Goal: Task Accomplishment & Management: Manage account settings

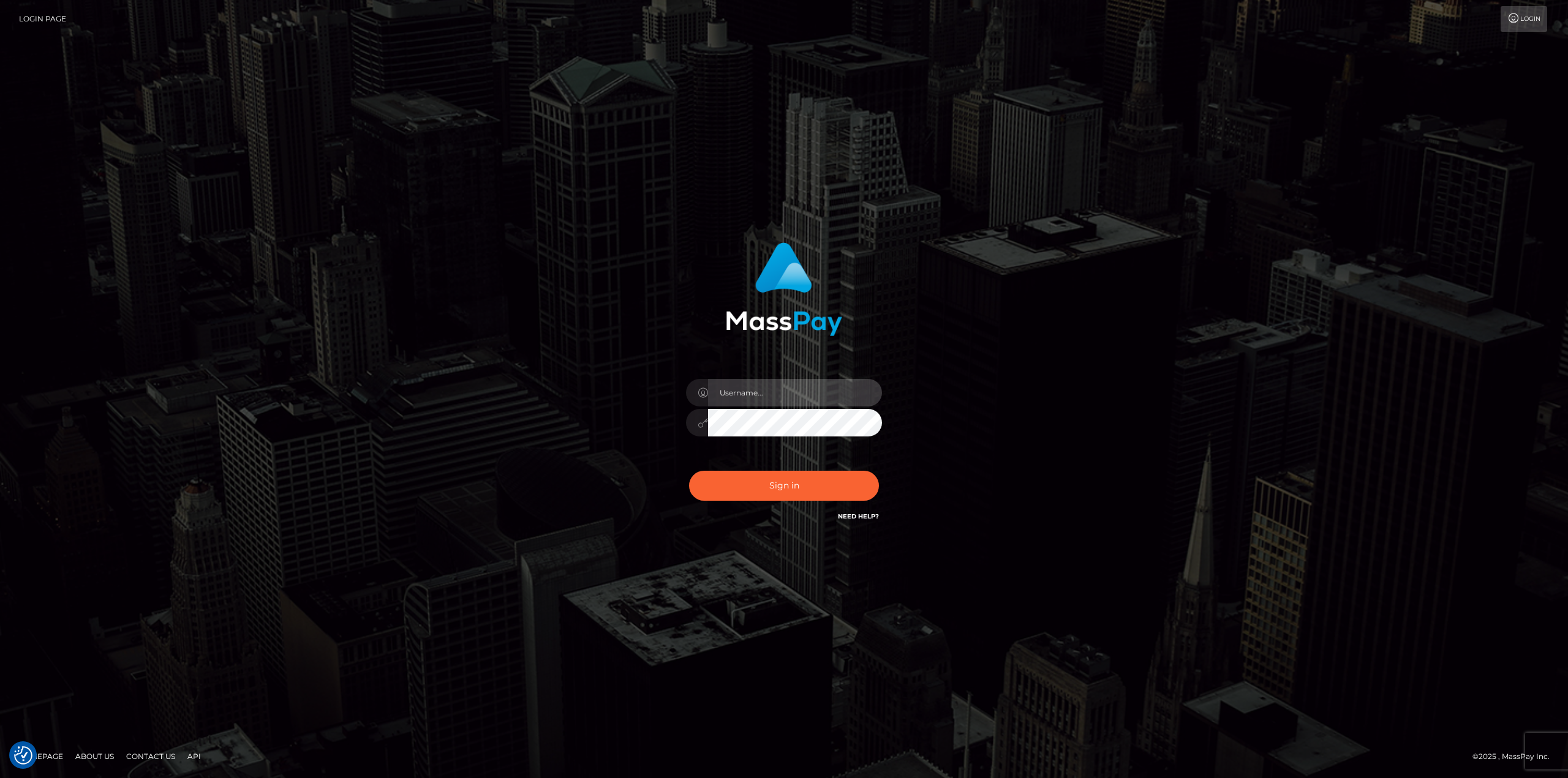
click at [767, 380] on input "text" at bounding box center [795, 393] width 174 height 28
type input "[PERSON_NAME]"
click at [780, 483] on button "Sign in" at bounding box center [784, 486] width 190 height 30
click at [792, 398] on input "text" at bounding box center [795, 393] width 174 height 28
type input "Ahmed"
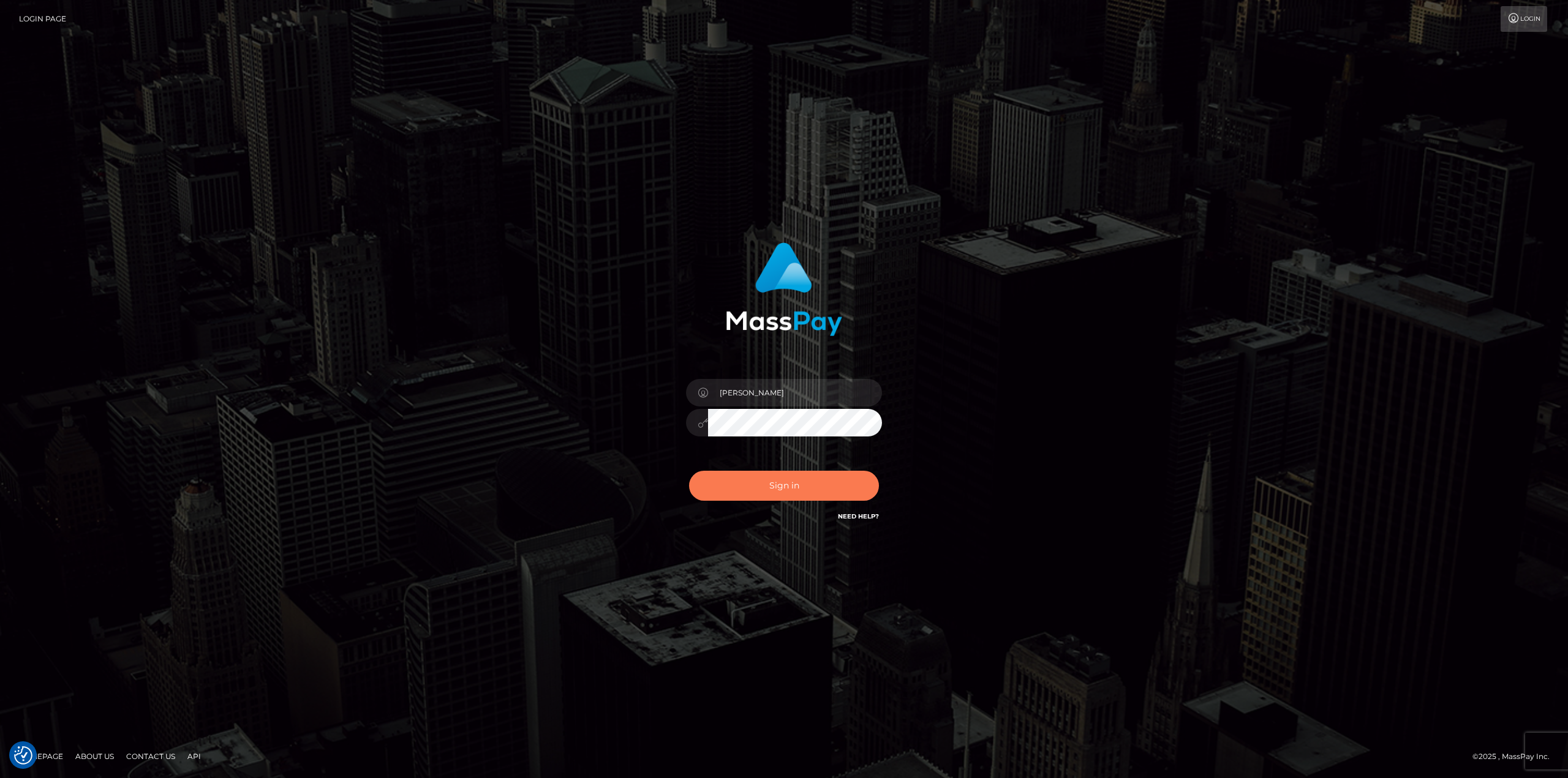
click at [799, 483] on button "Sign in" at bounding box center [784, 486] width 190 height 30
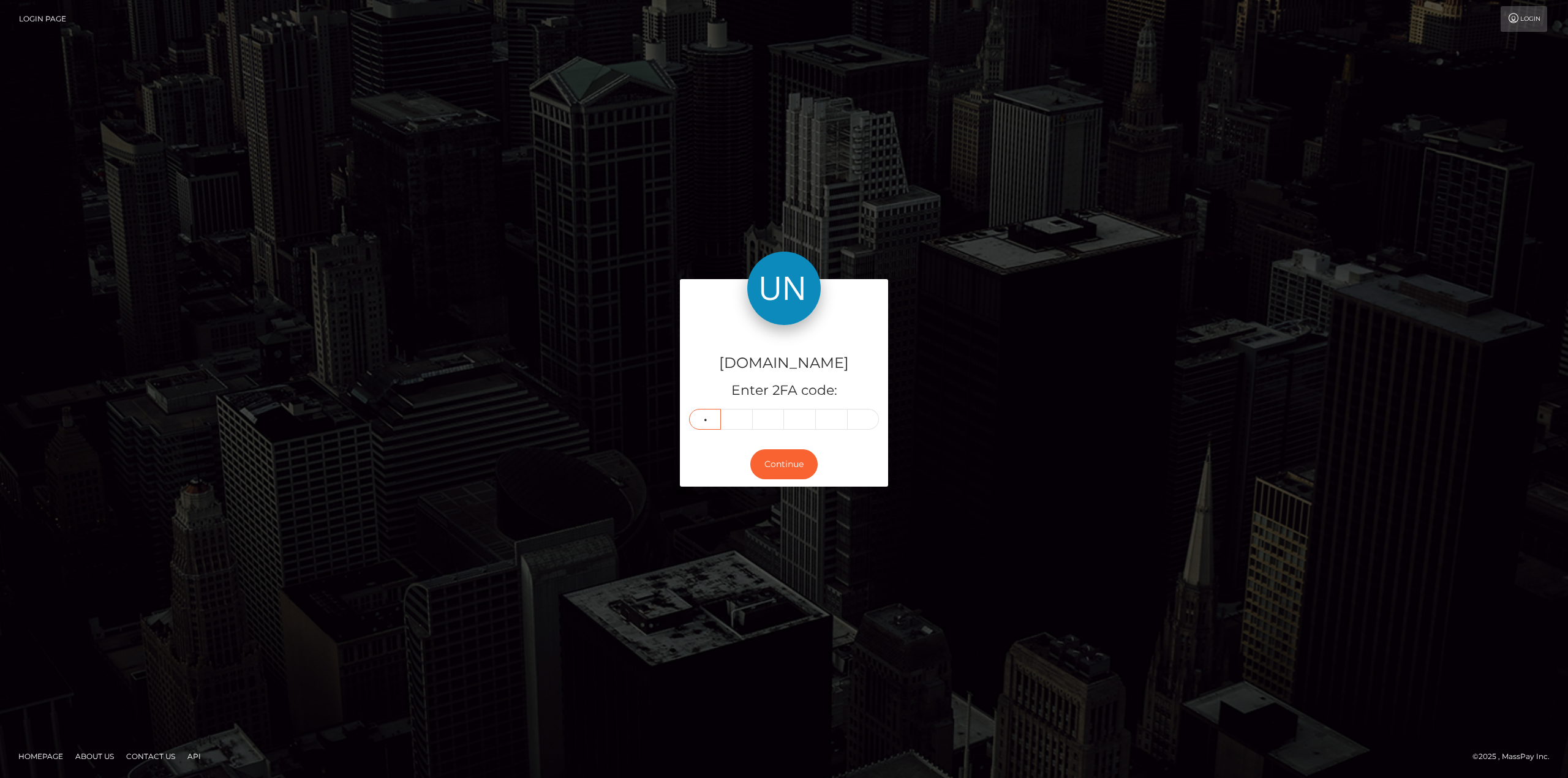
type input "9"
type input "7"
type input "4"
type input "6"
type input "4"
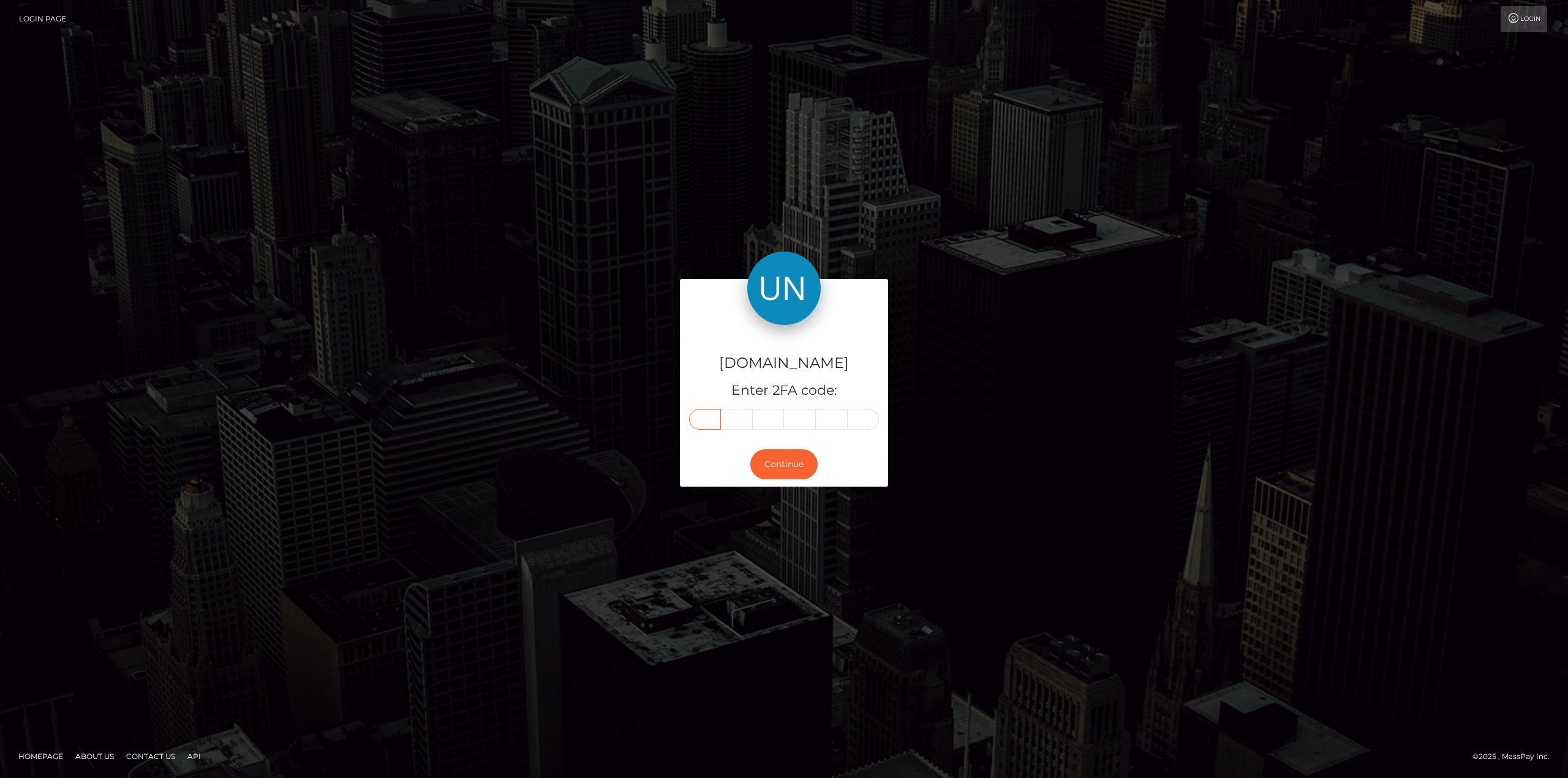
type input "9"
type input "4"
type input "8"
type input "4"
type input "6"
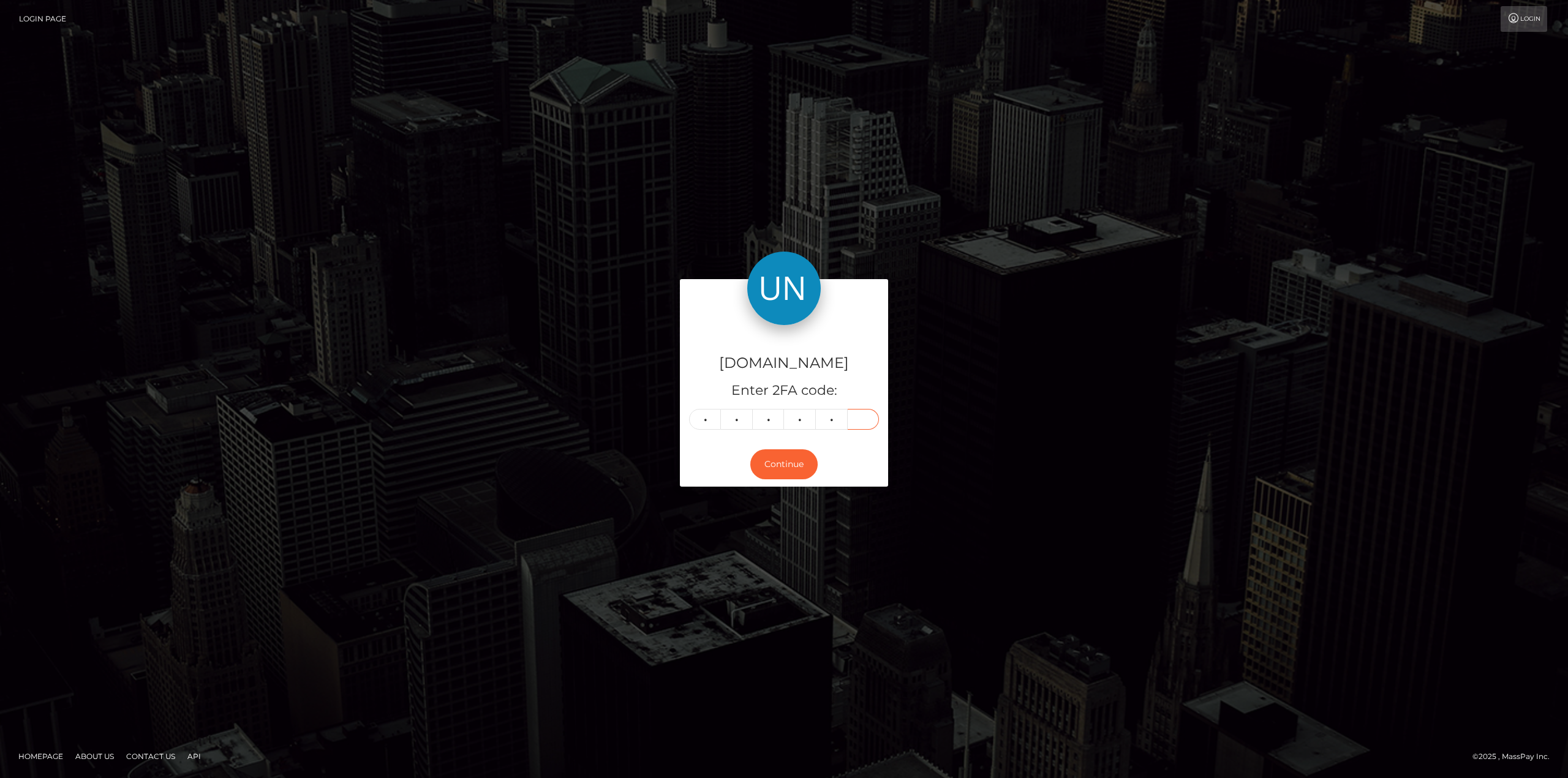
type input "4"
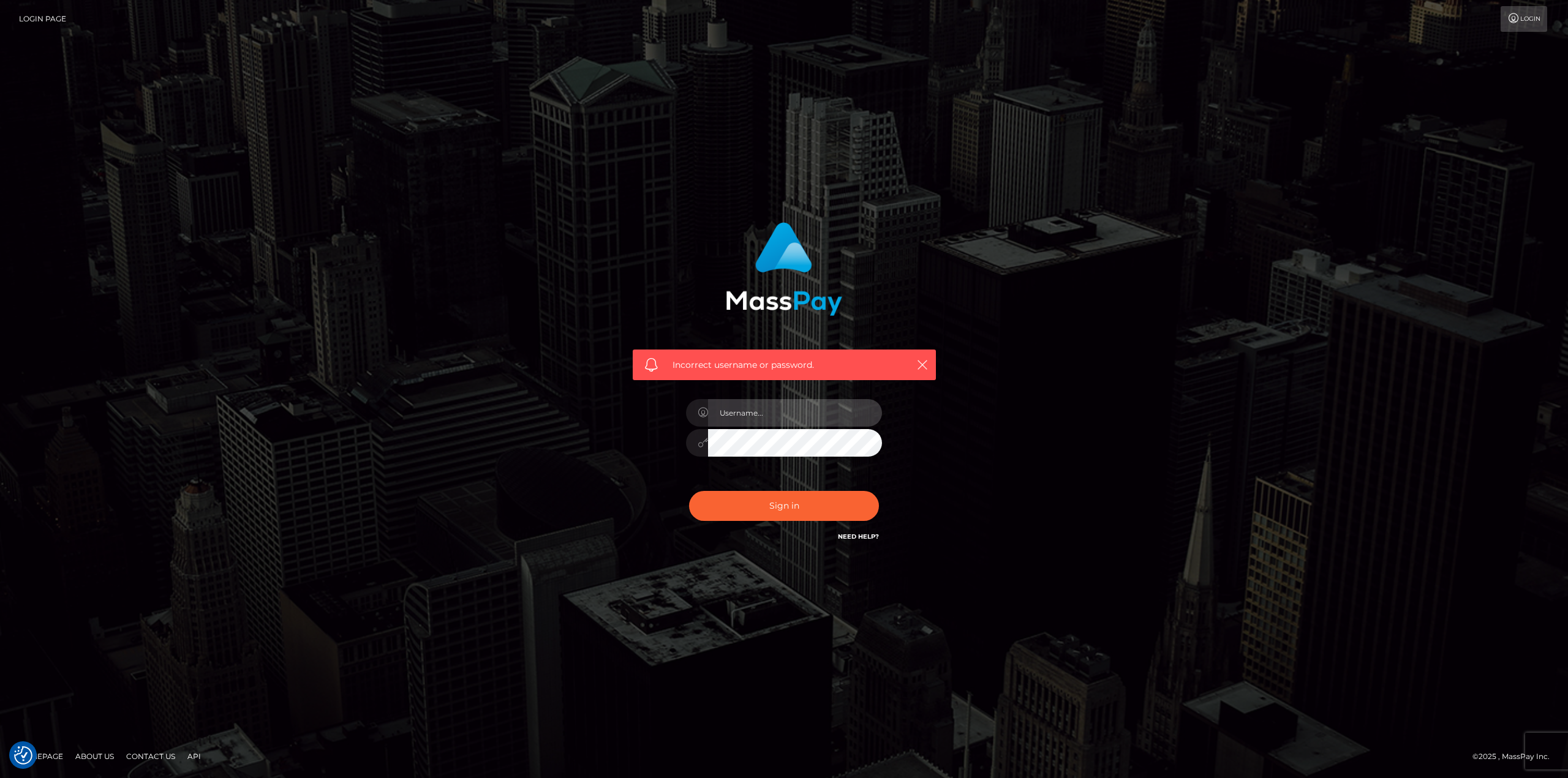
click at [768, 423] on input "text" at bounding box center [795, 413] width 174 height 28
type input "Ahmed"
click at [794, 501] on button "Sign in" at bounding box center [784, 506] width 190 height 30
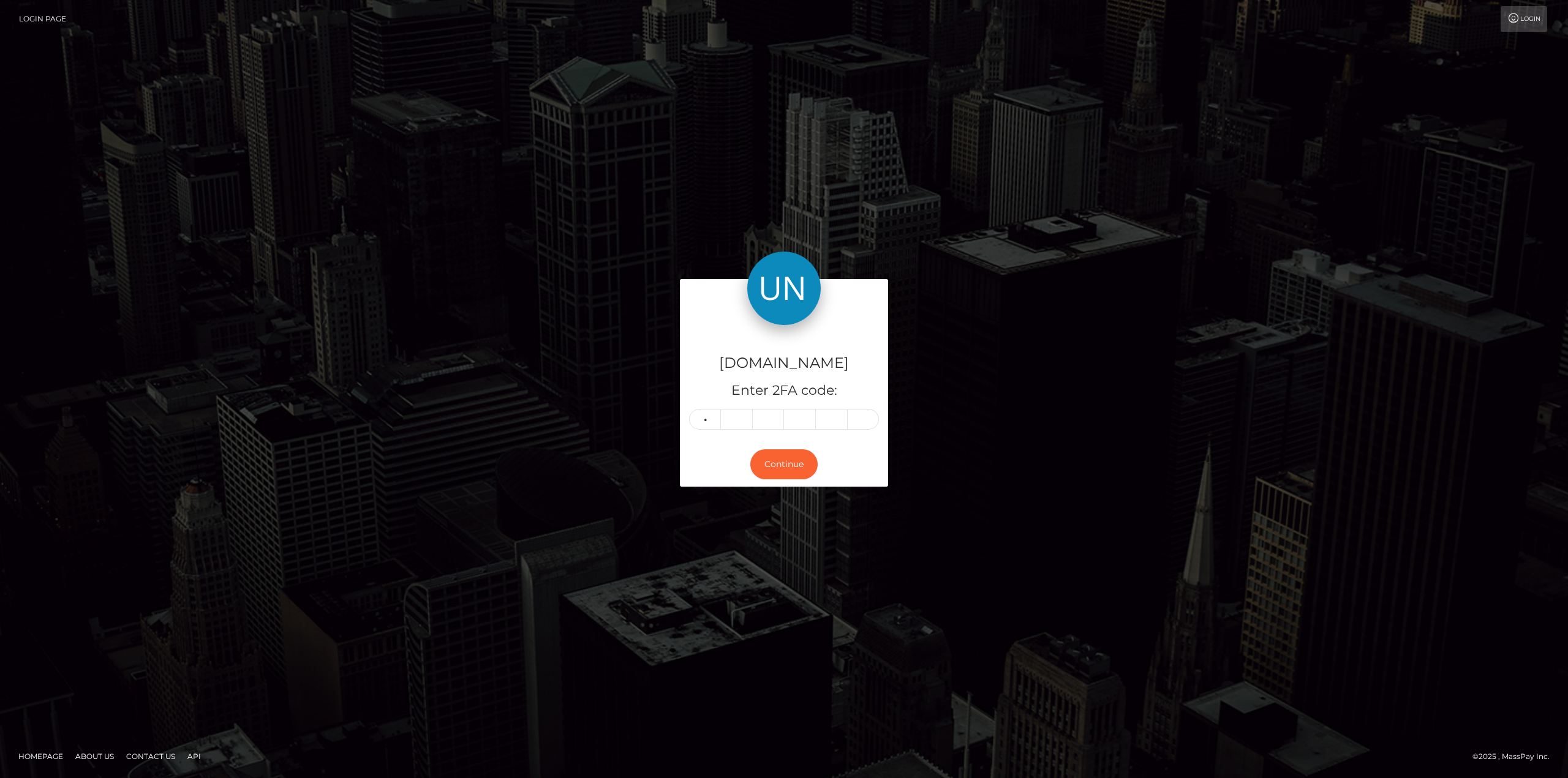
type input "9"
type input "7"
type input "8"
type input "4"
type input "6"
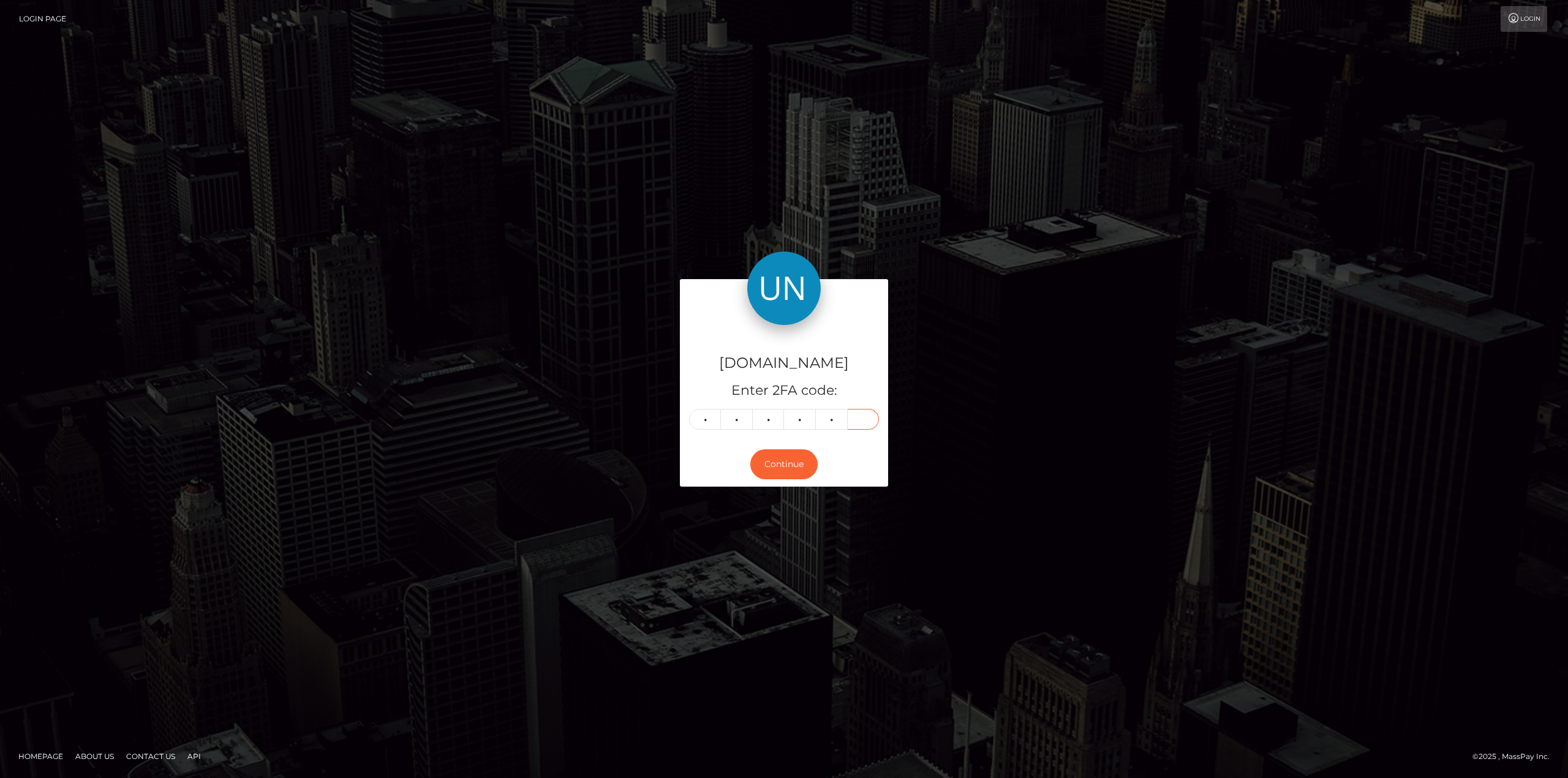
type input "4"
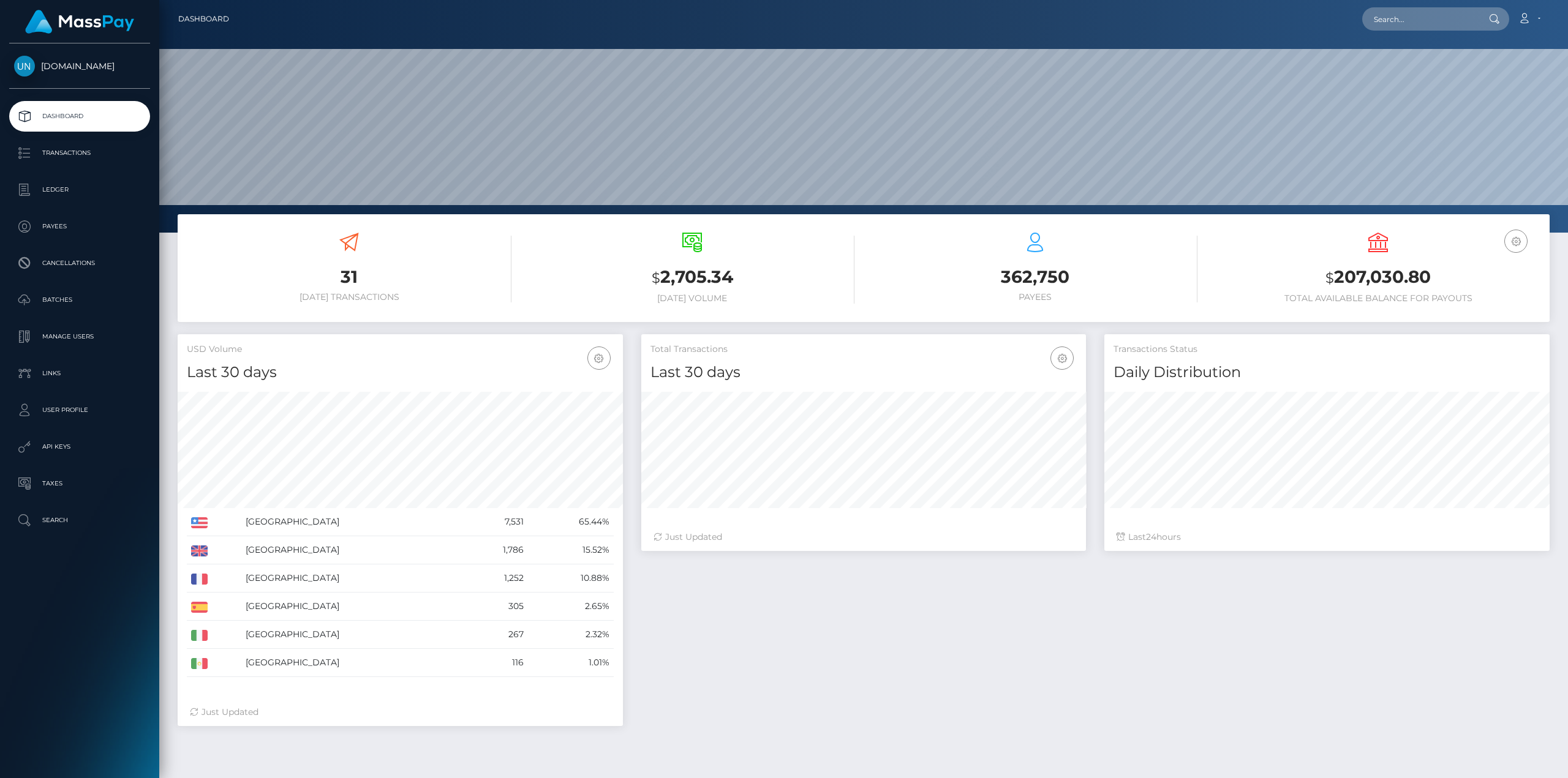
scroll to position [217, 445]
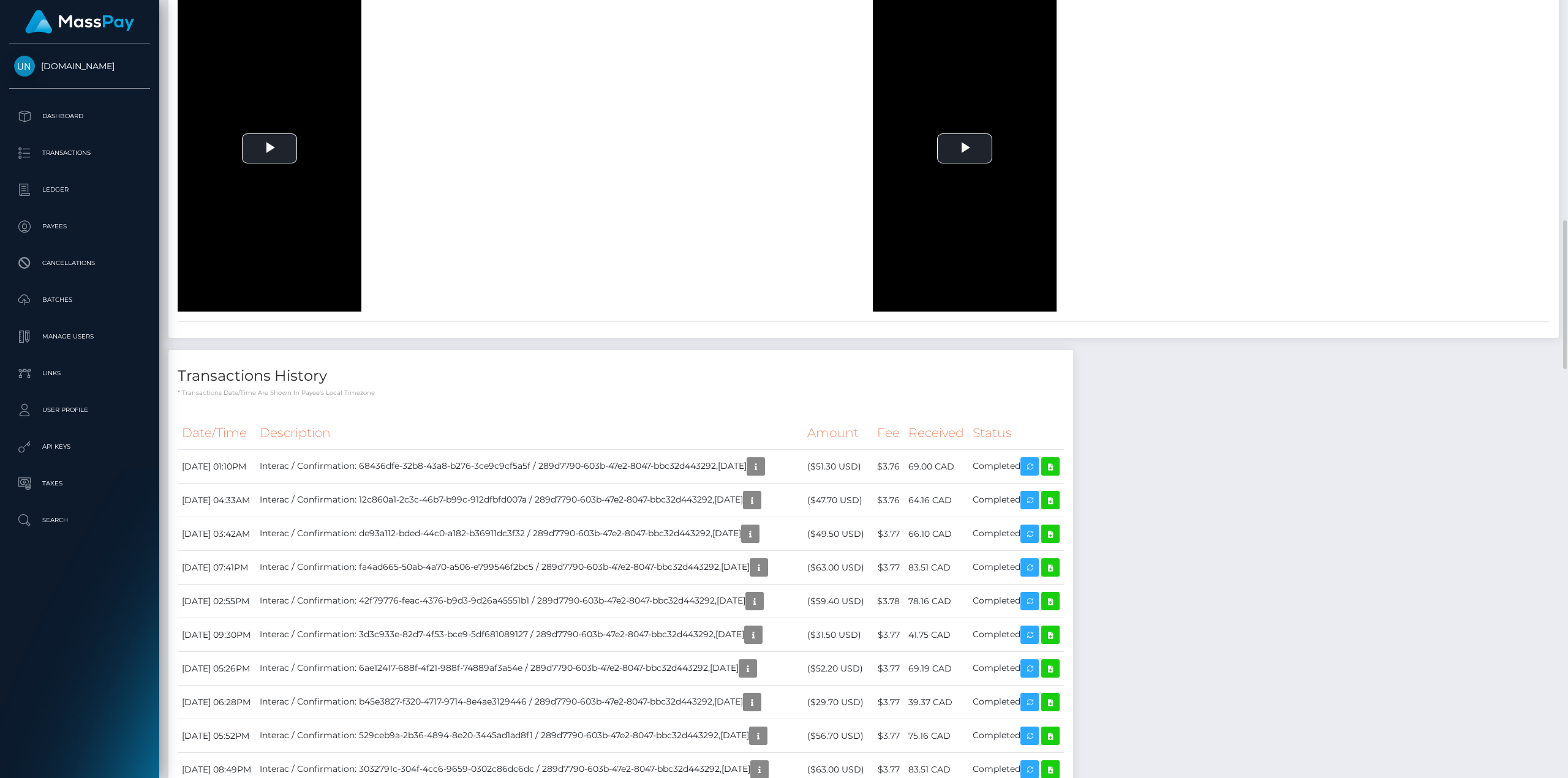
scroll to position [1592, 0]
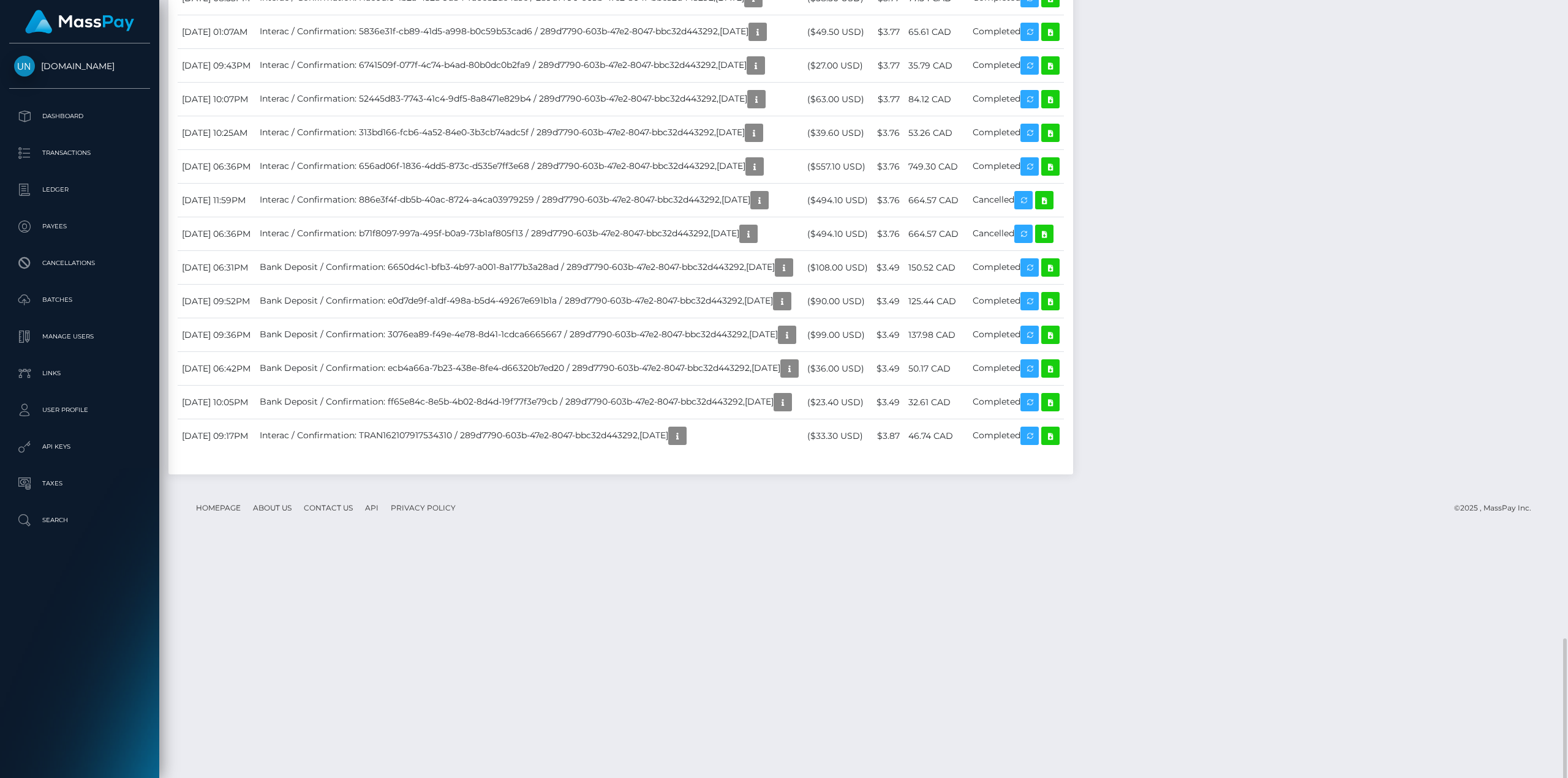
scroll to position [2694, 0]
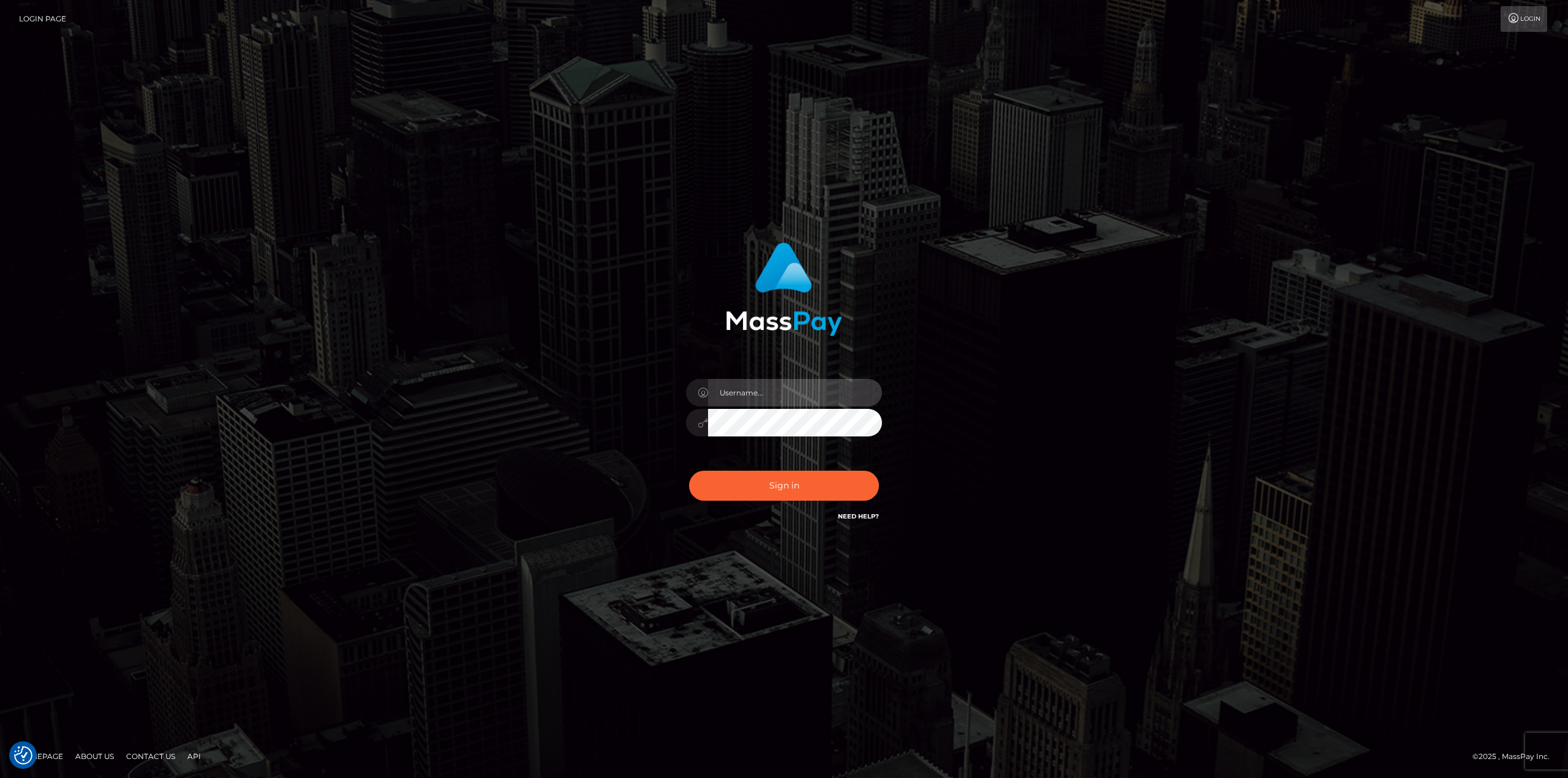
click at [738, 394] on input "text" at bounding box center [795, 393] width 174 height 28
type input "Ahmed"
click at [767, 473] on button "Sign in" at bounding box center [784, 486] width 190 height 30
click at [768, 397] on input "text" at bounding box center [795, 393] width 174 height 28
type input "Ahmed"
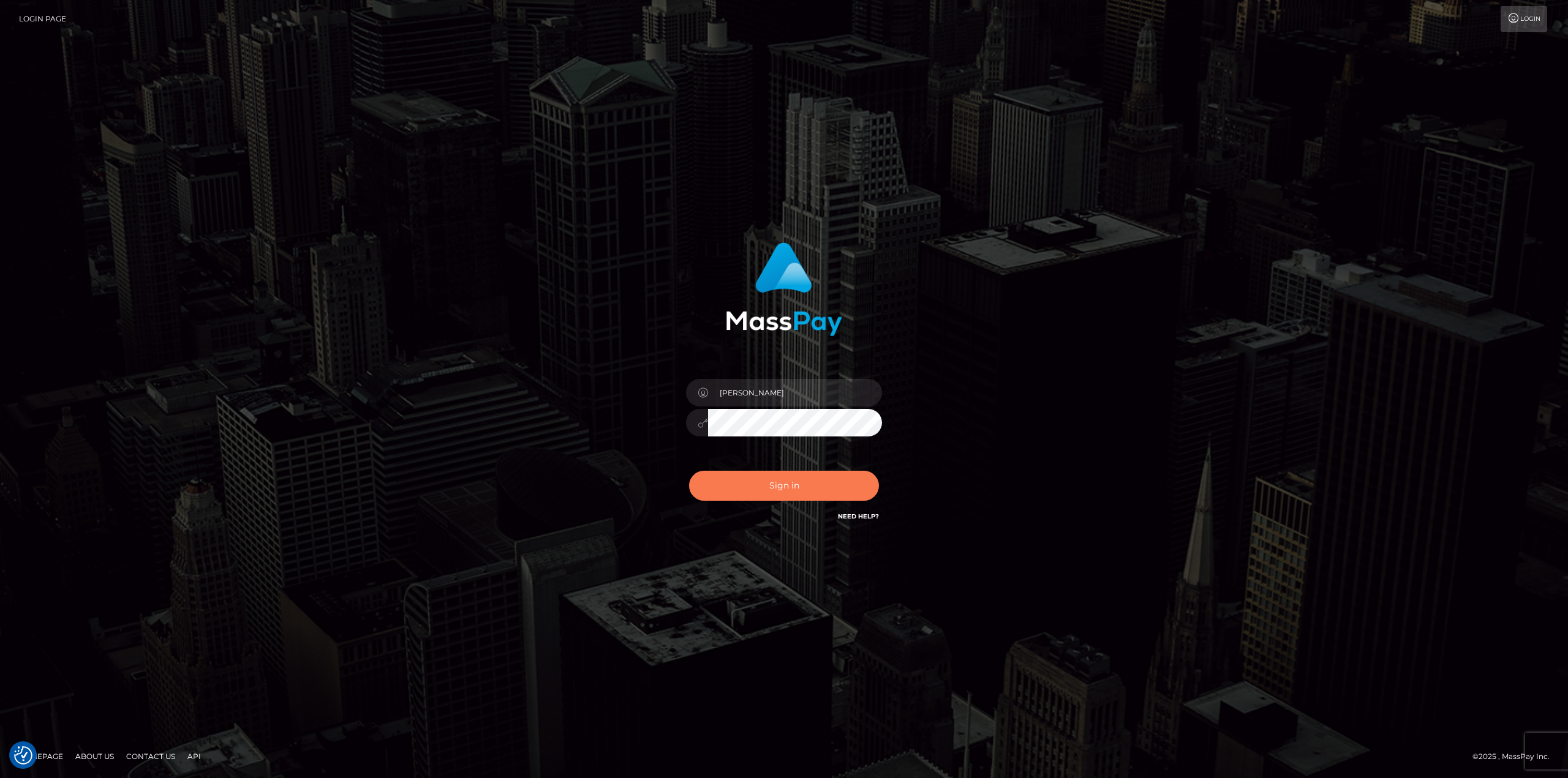
click at [793, 485] on button "Sign in" at bounding box center [784, 486] width 190 height 30
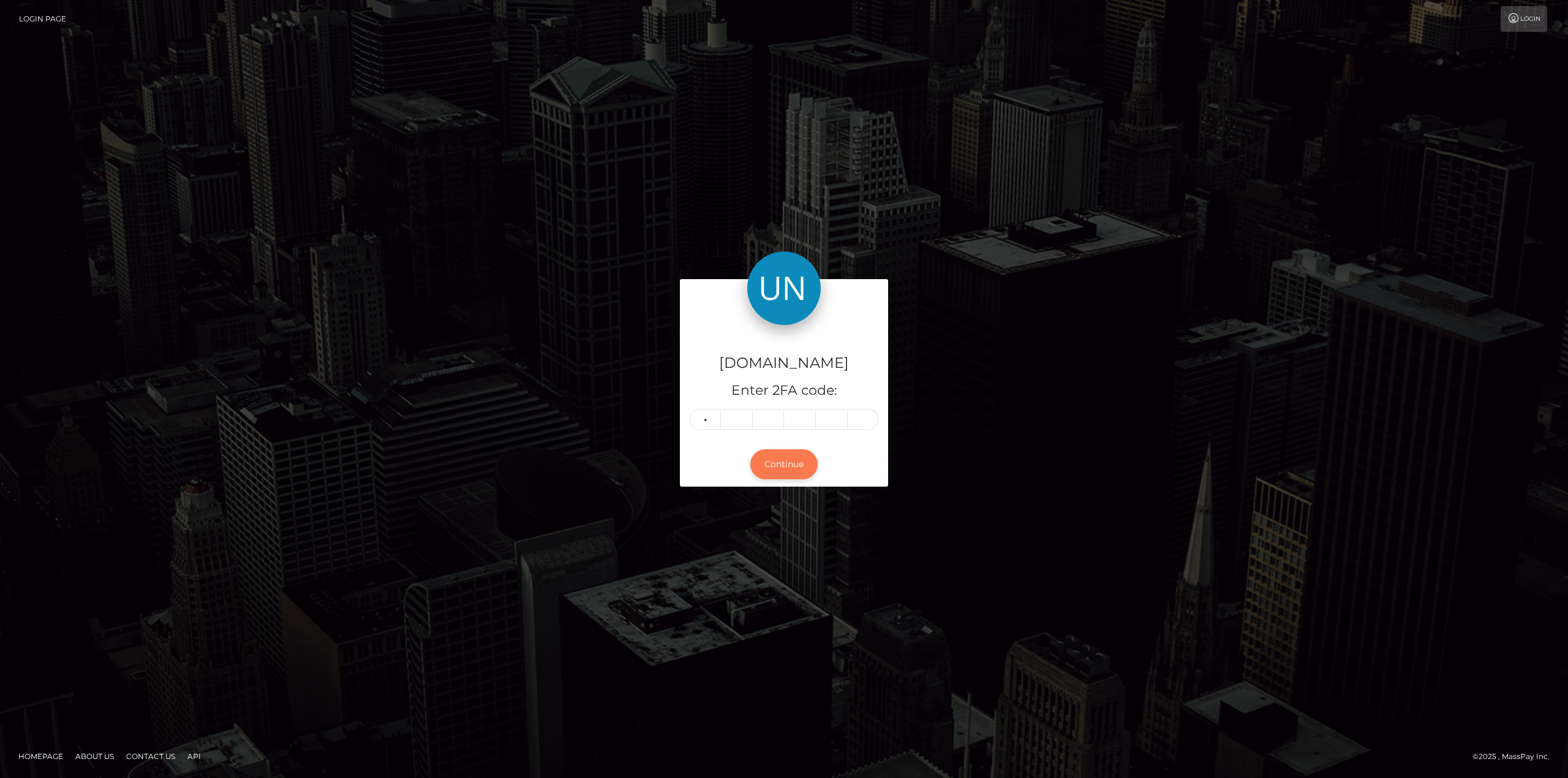
type input "3"
type input "2"
type input "6"
type input "3"
type input "0"
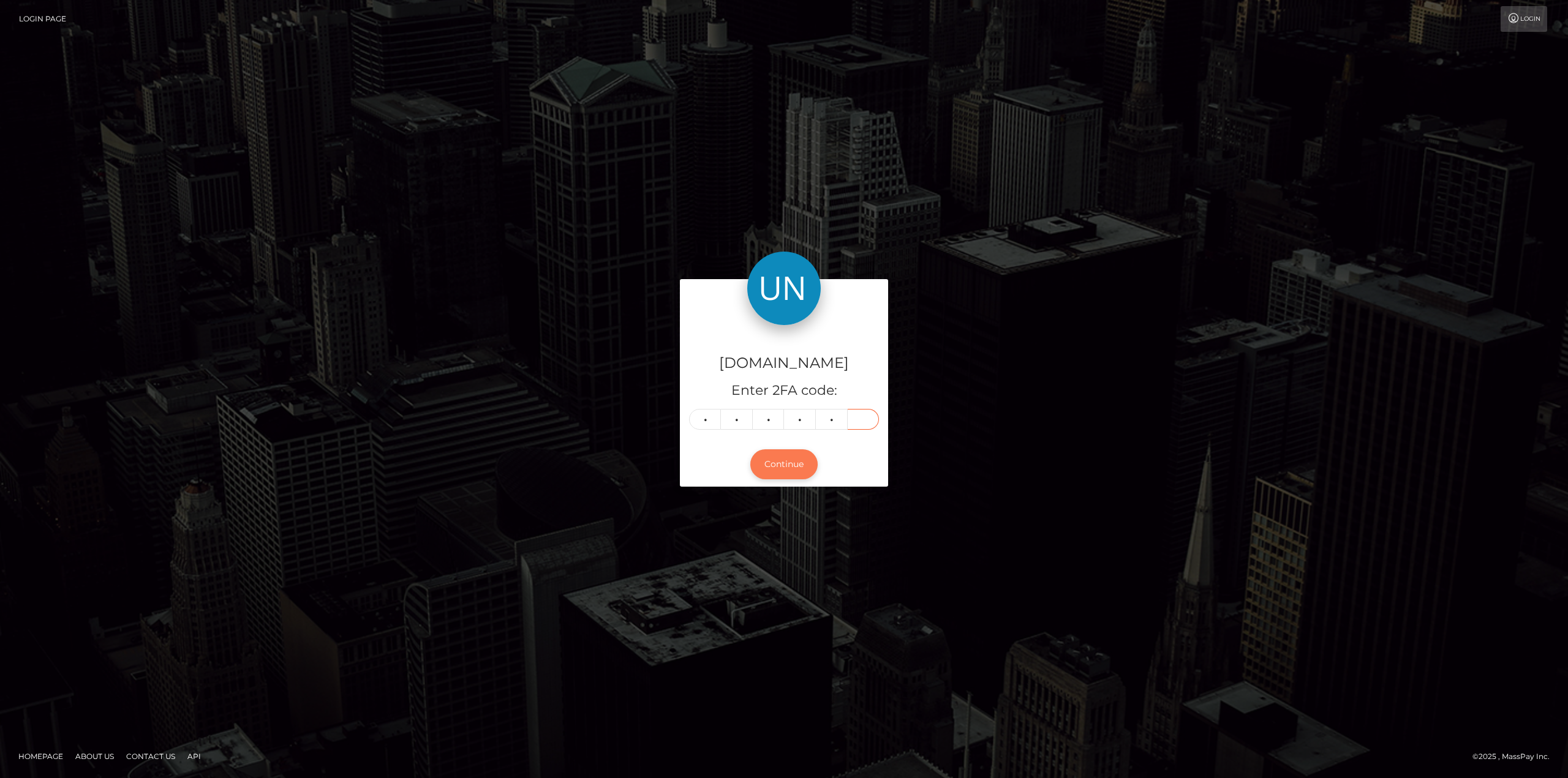
type input "6"
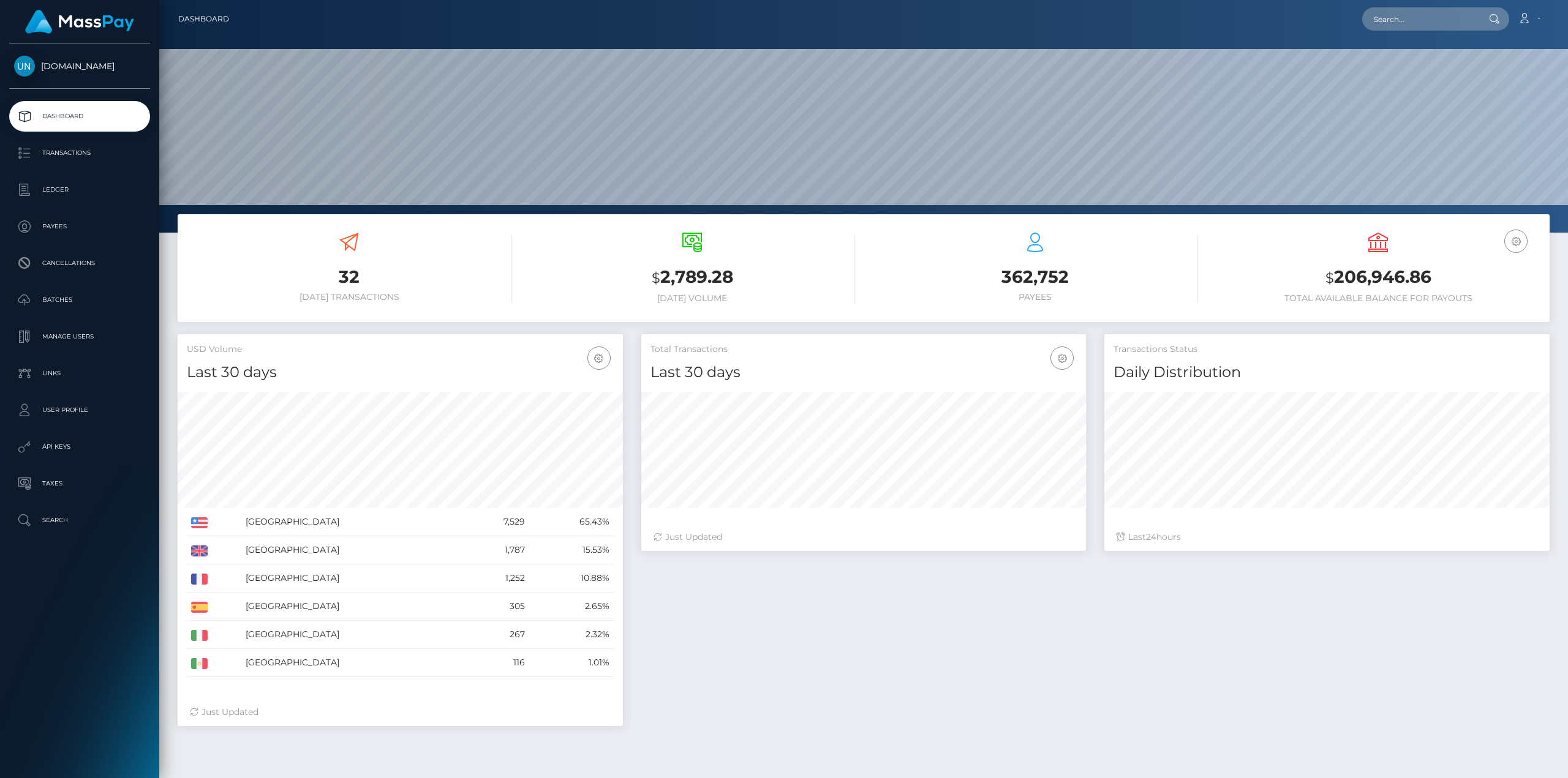
scroll to position [217, 445]
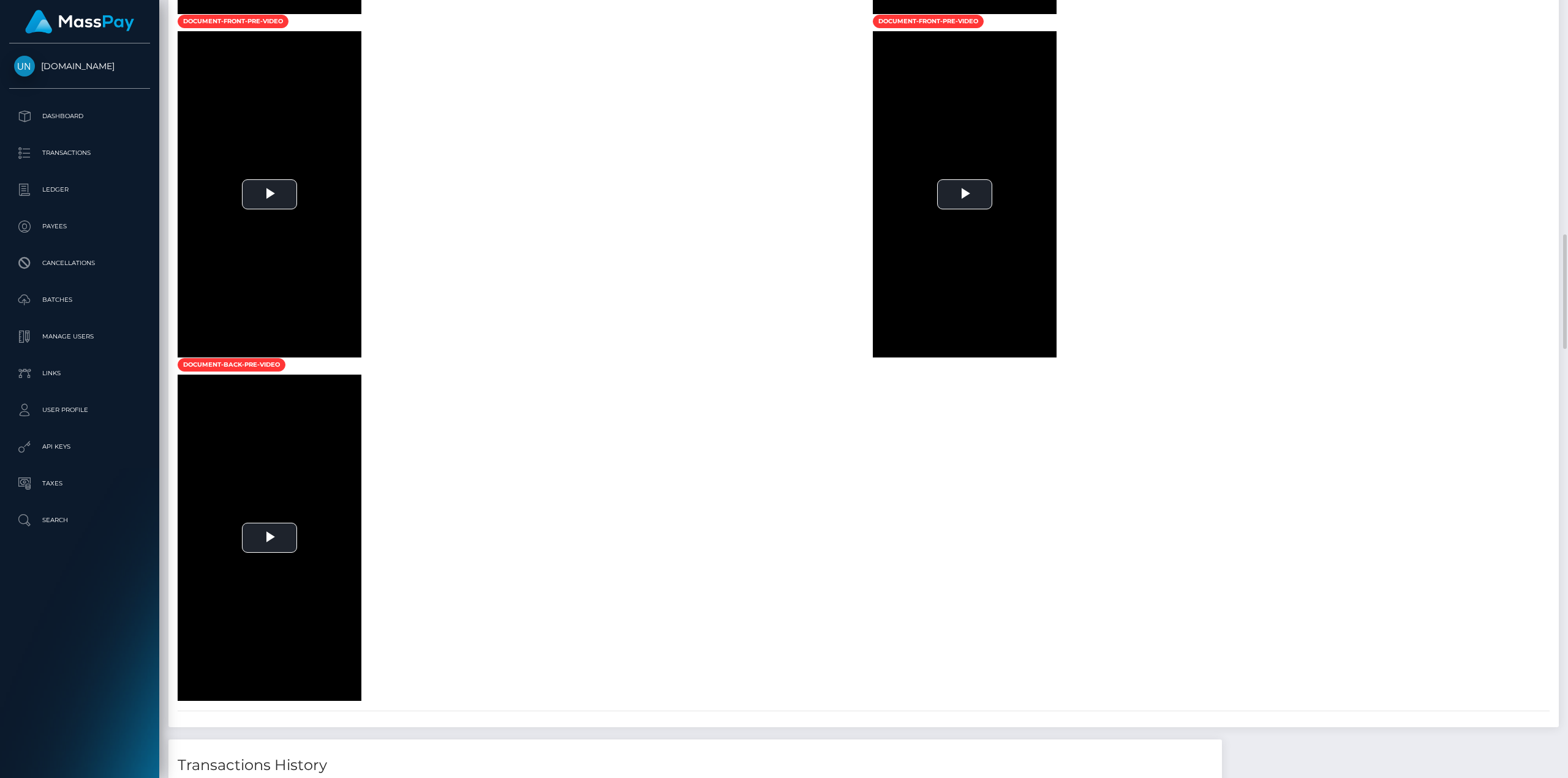
scroll to position [1714, 0]
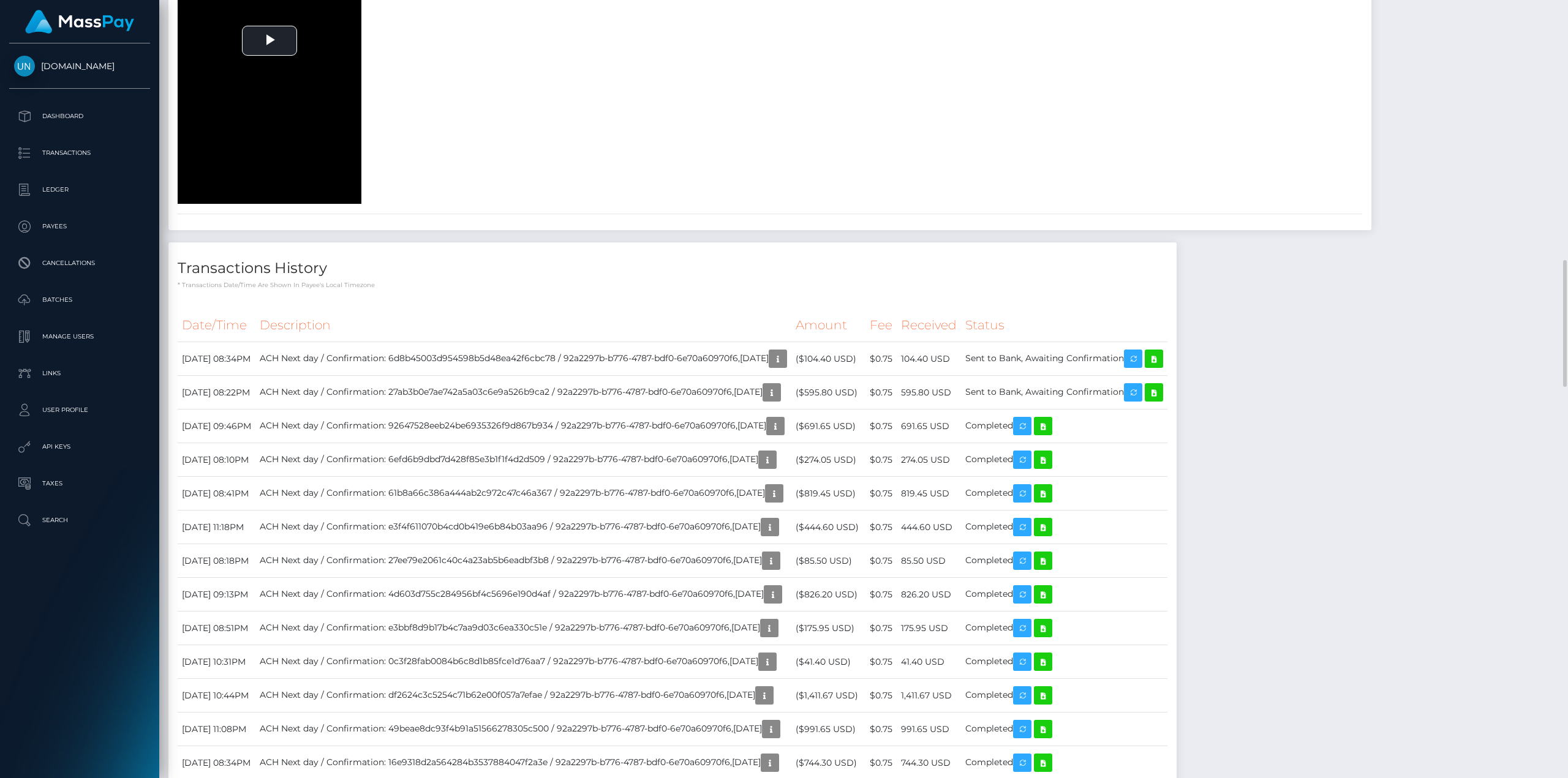
scroll to position [1653, 0]
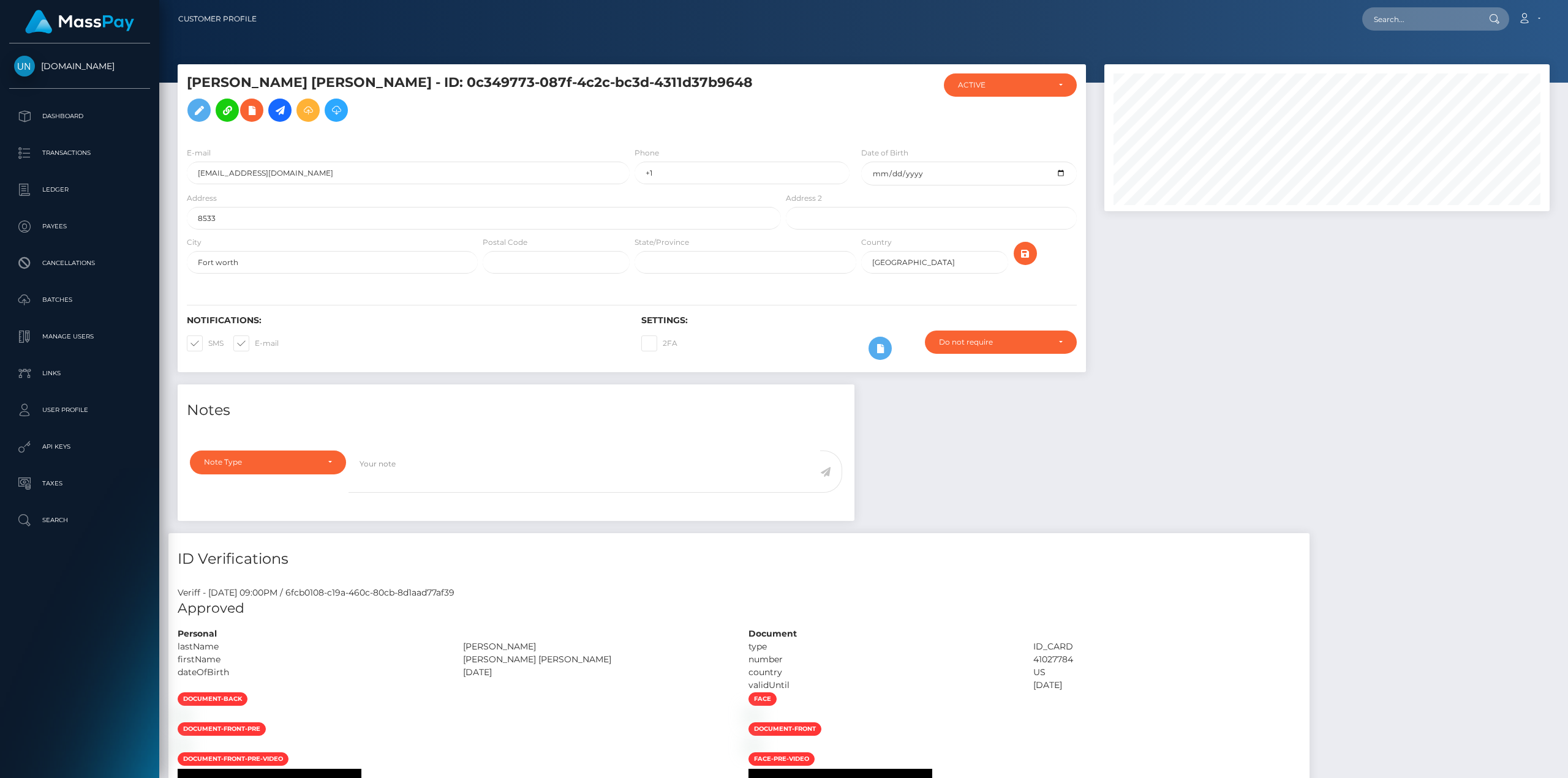
scroll to position [367, 0]
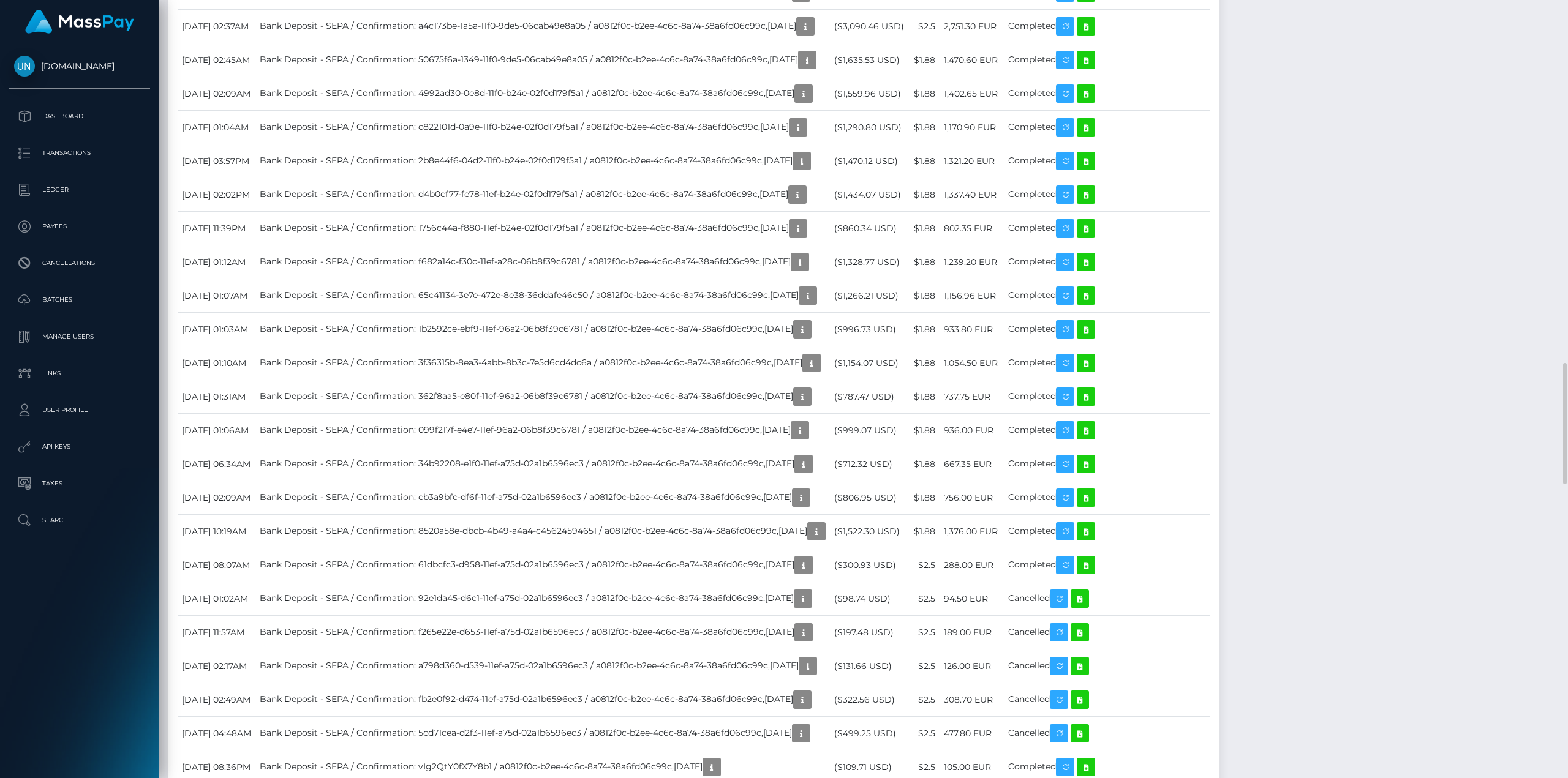
scroll to position [2510, 0]
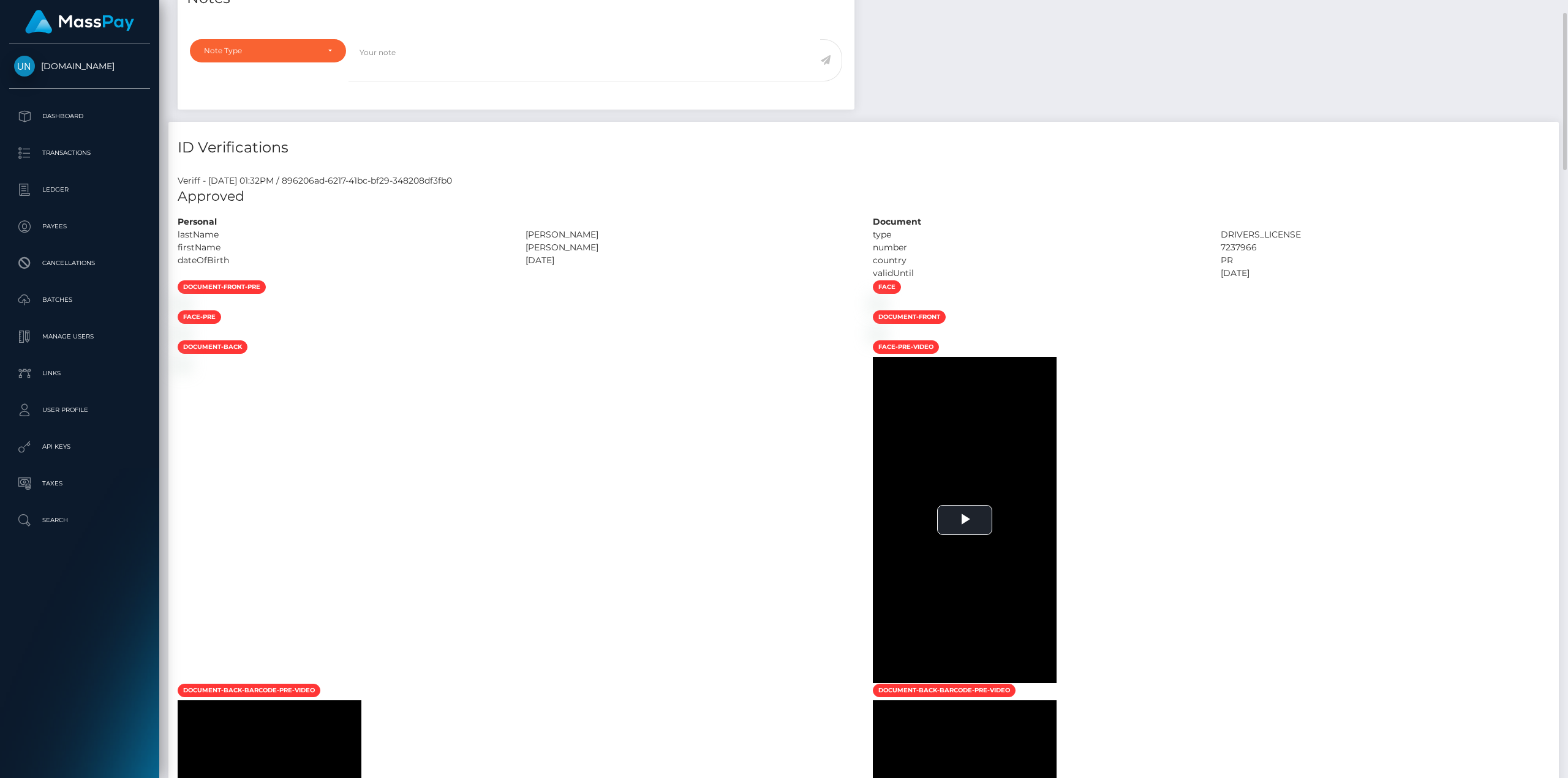
scroll to position [184, 0]
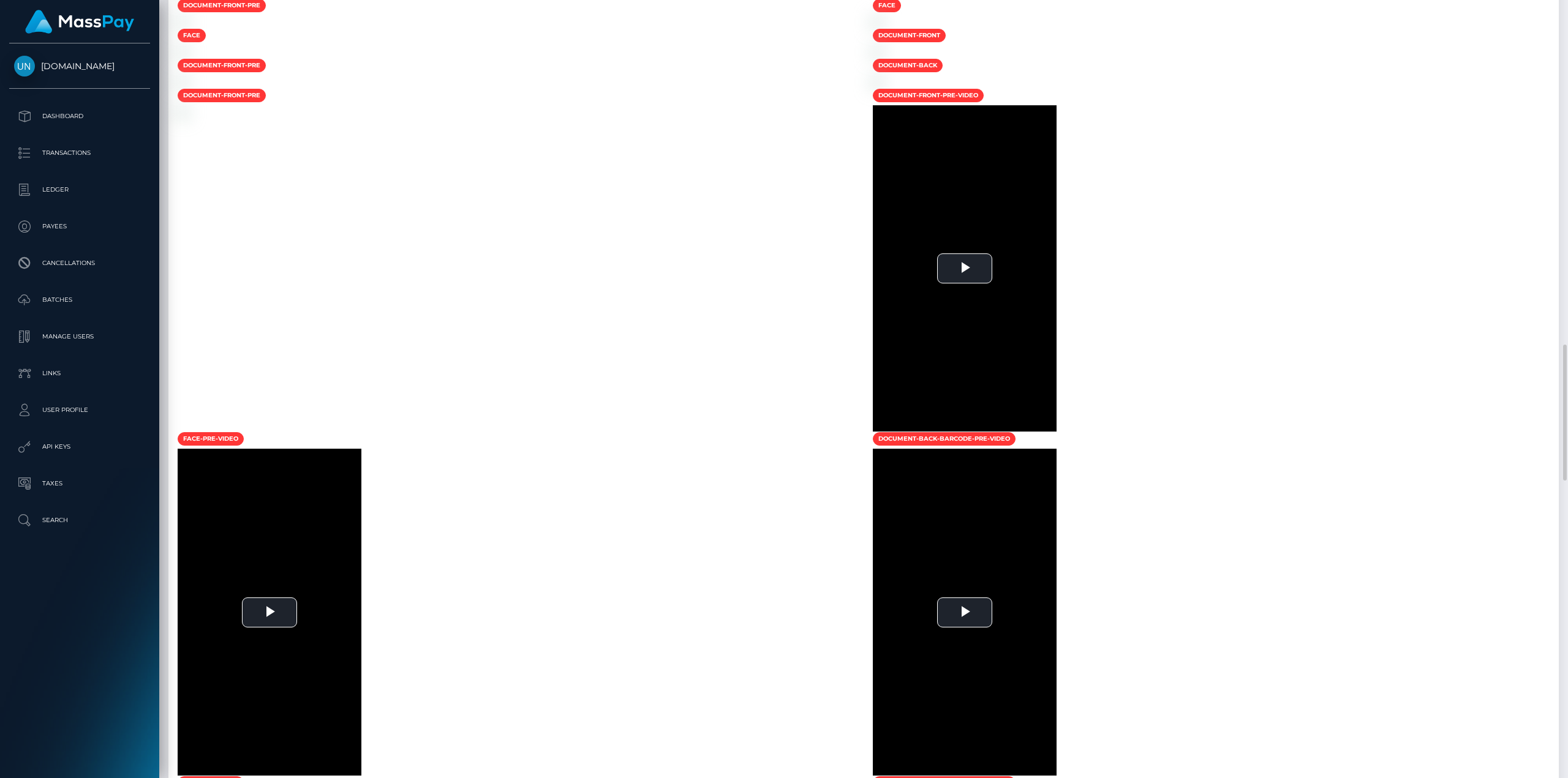
scroll to position [1102, 0]
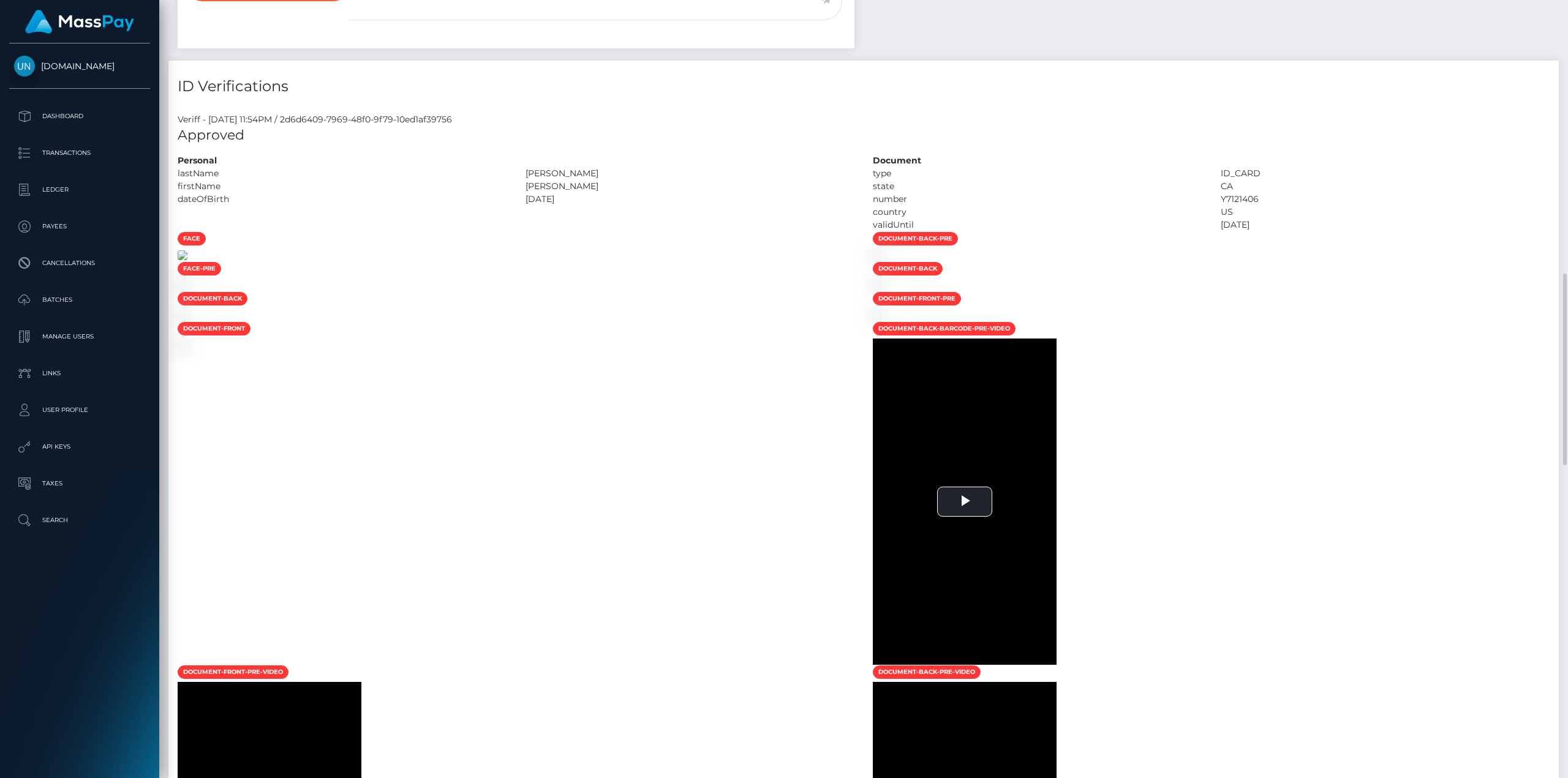
scroll to position [796, 0]
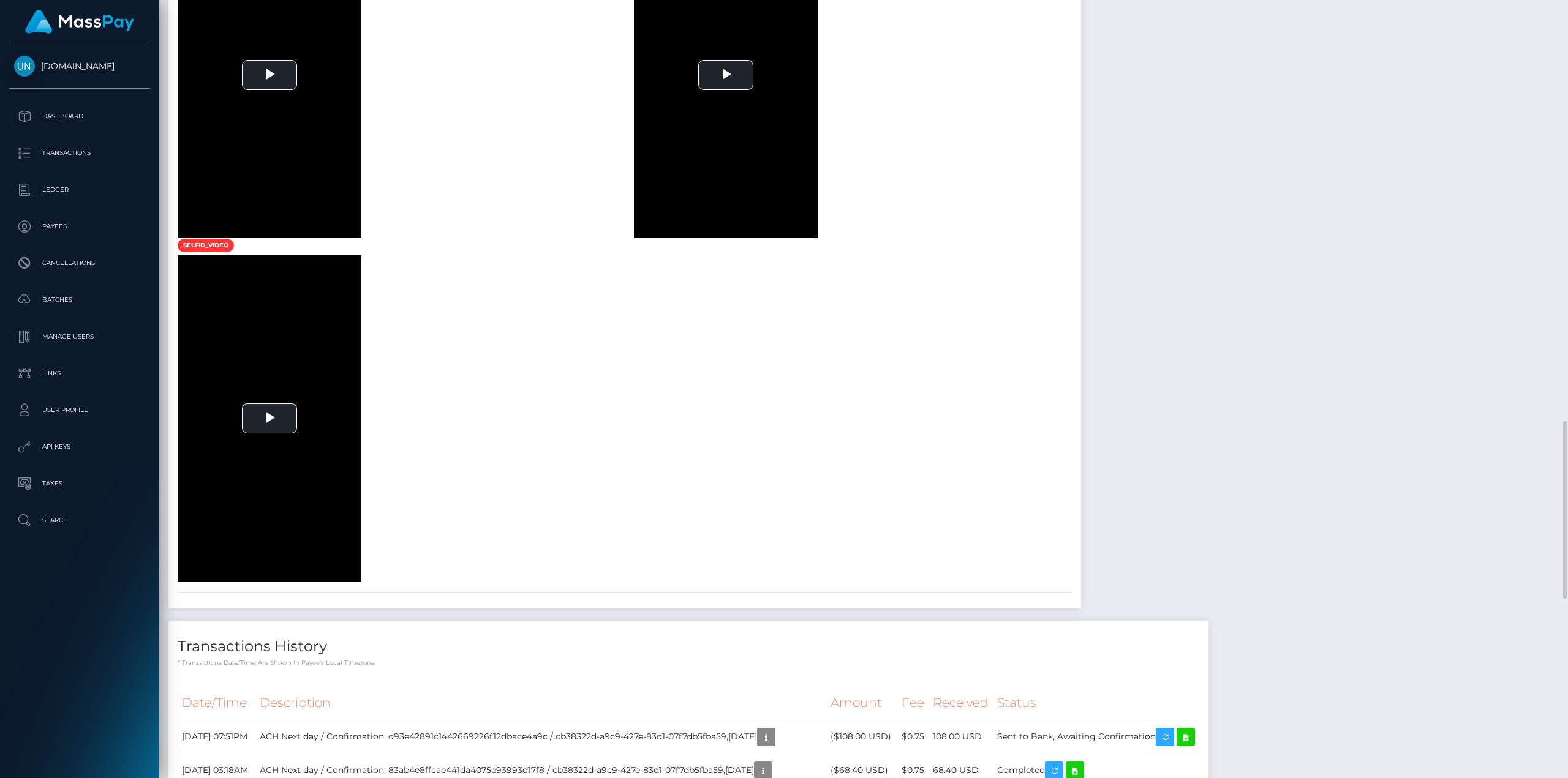
scroll to position [1163, 0]
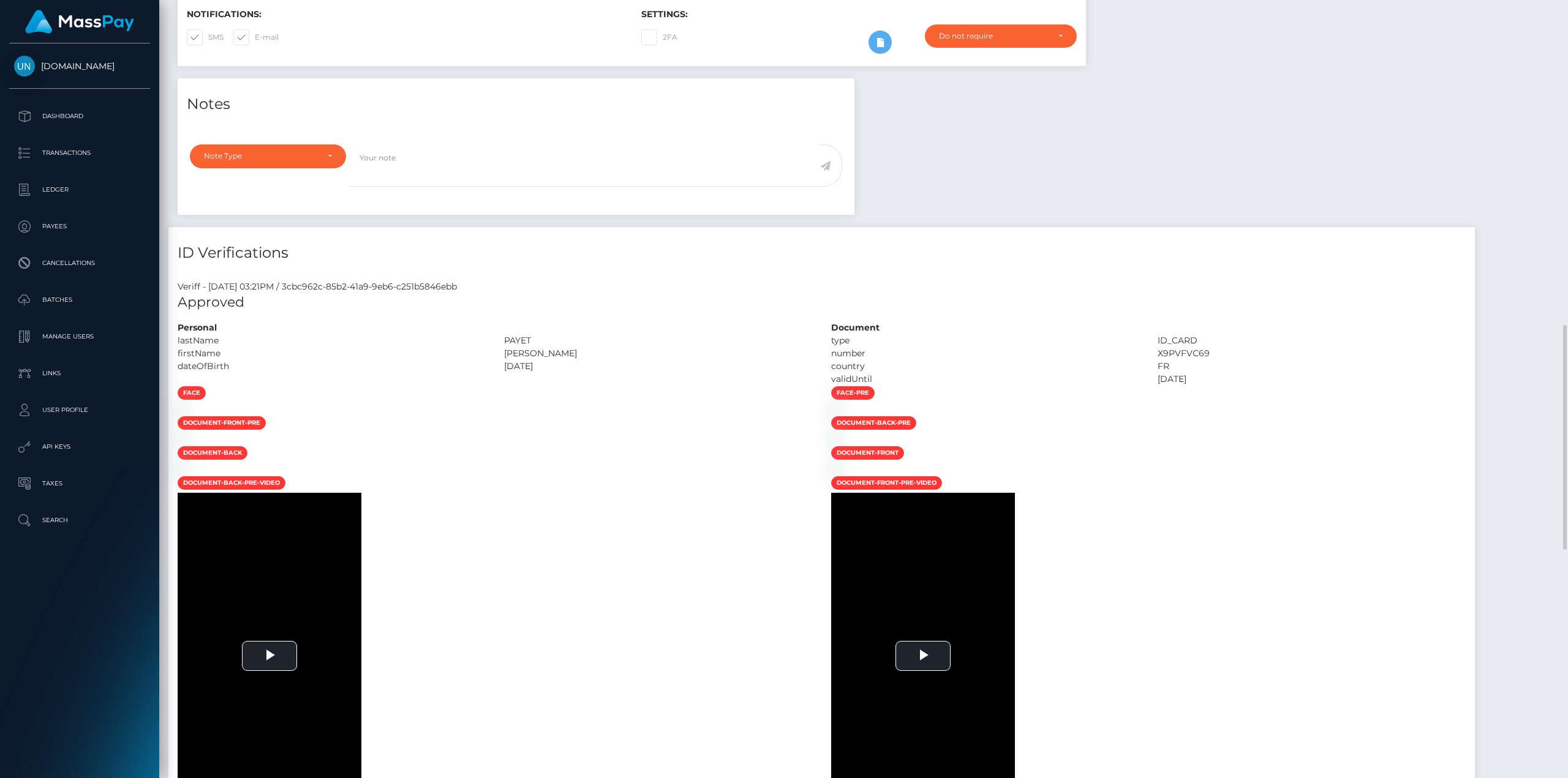
scroll to position [490, 0]
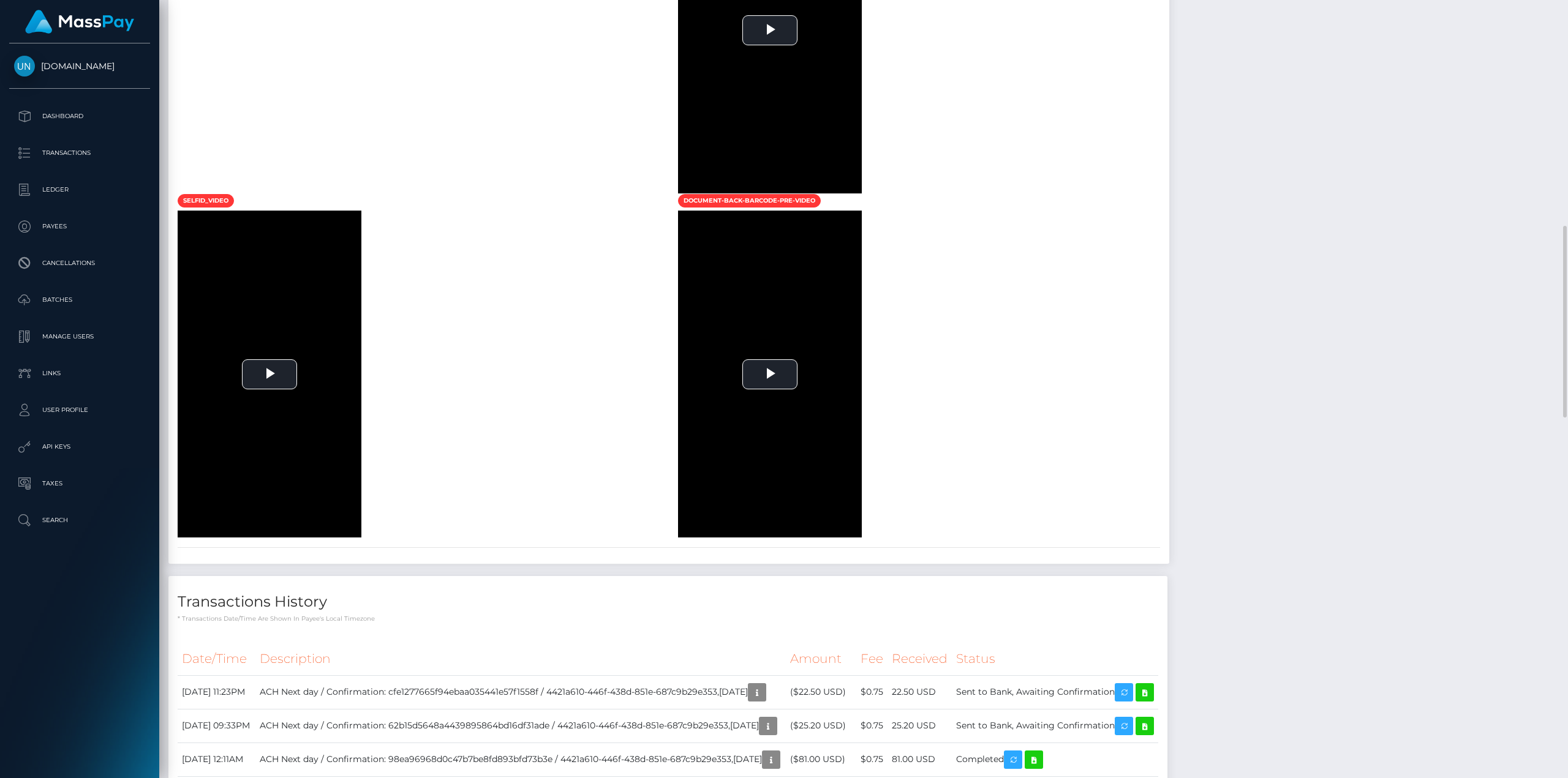
scroll to position [979, 0]
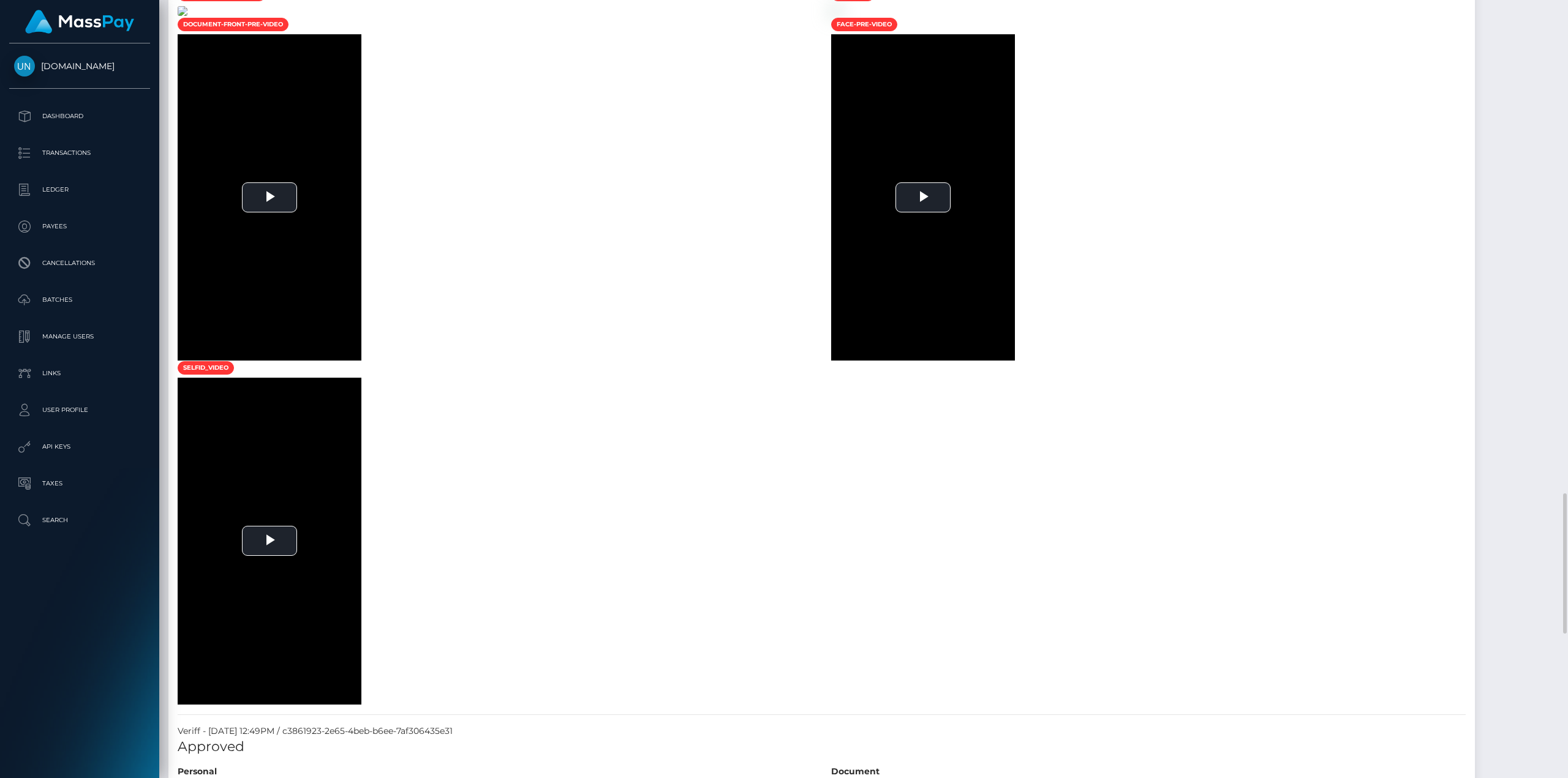
scroll to position [612, 0]
